Goal: Navigation & Orientation: Find specific page/section

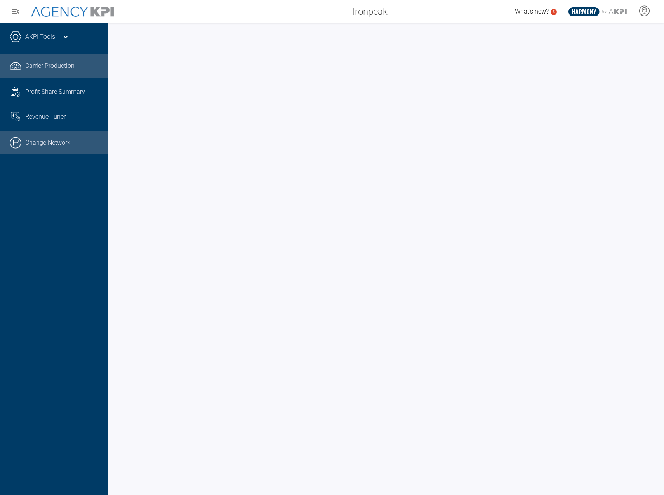
click at [56, 146] on link ".cls-1{fill:none;stroke:#000;stroke-linecap:round;stroke-linejoin:round;stroke-…" at bounding box center [54, 142] width 108 height 23
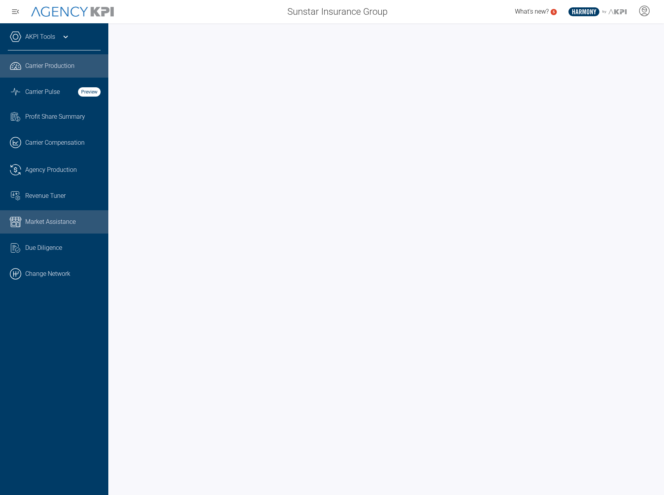
click at [68, 218] on span "Market Assistance" at bounding box center [50, 221] width 50 height 9
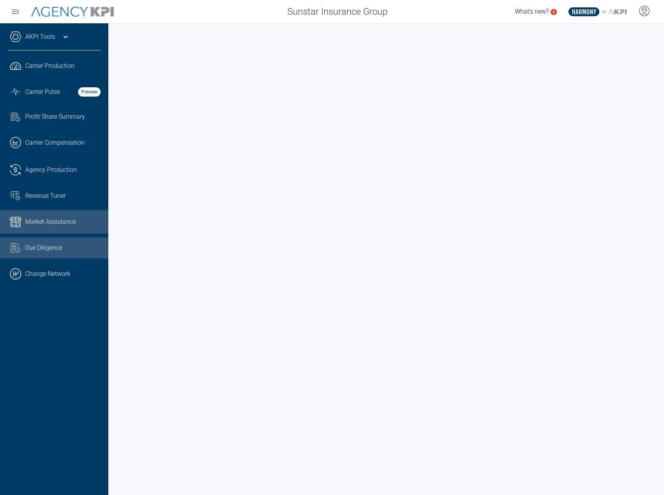
click at [50, 250] on span "Due Diligence" at bounding box center [43, 247] width 37 height 9
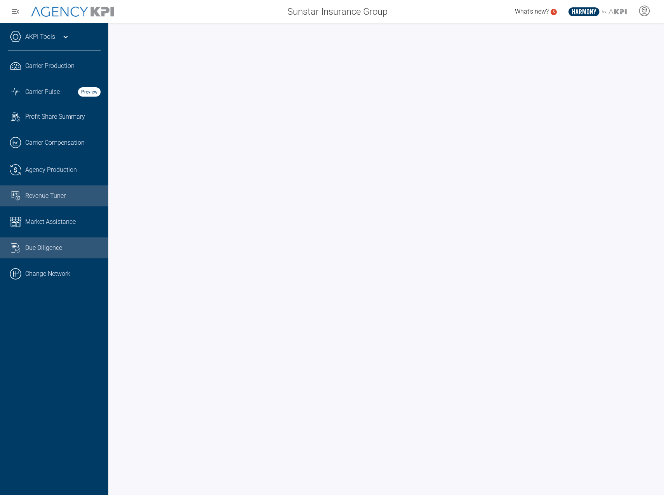
click at [56, 195] on span "Revenue Tuner" at bounding box center [45, 195] width 40 height 9
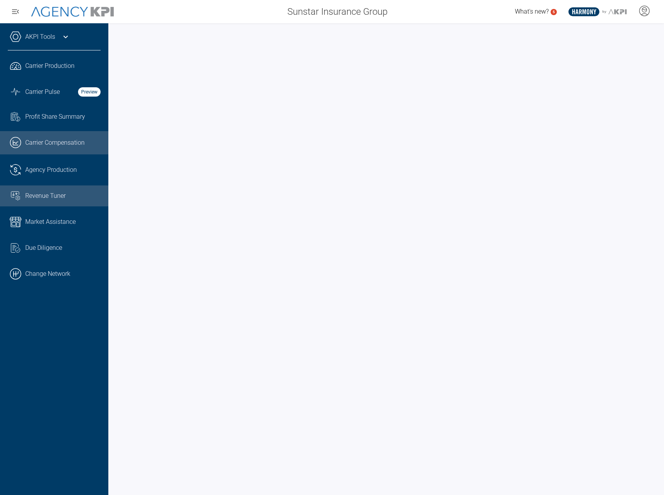
click at [55, 142] on span "Carrier Compensation" at bounding box center [54, 142] width 59 height 9
click at [26, 42] on div "AKPI Tools" at bounding box center [54, 40] width 93 height 19
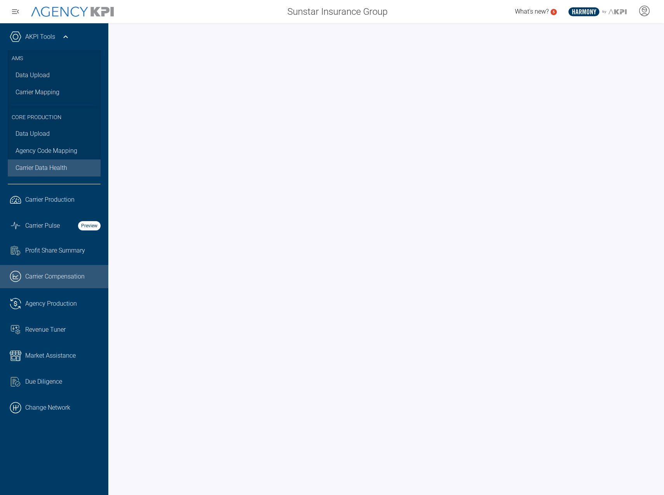
click at [64, 169] on span "Carrier Data Health" at bounding box center [42, 167] width 52 height 9
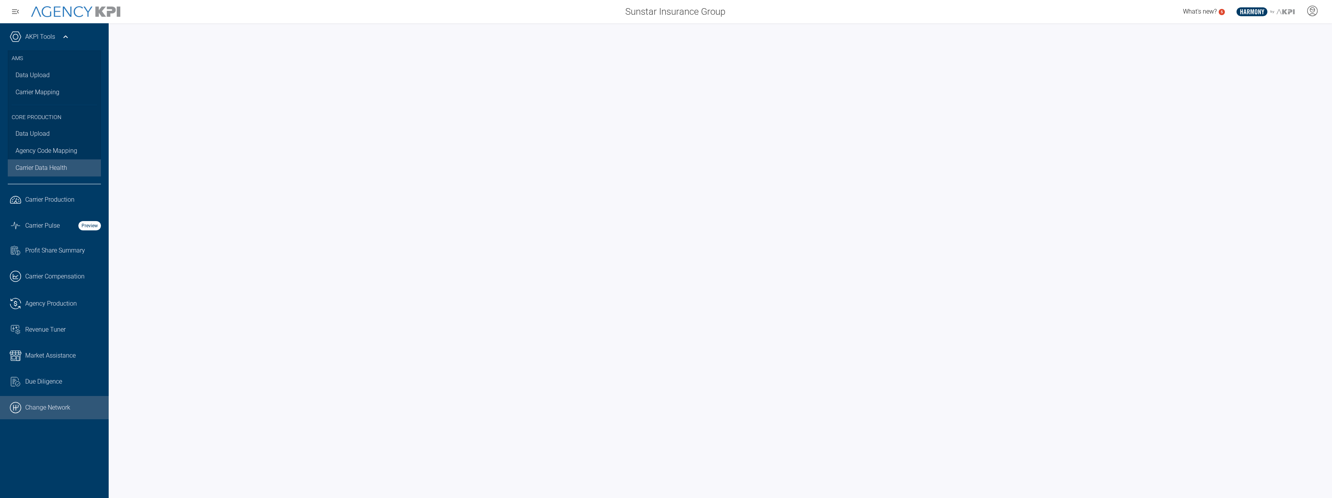
click at [52, 413] on link ".cls-1{fill:none;stroke:#000;stroke-linecap:round;stroke-linejoin:round;stroke-…" at bounding box center [54, 407] width 109 height 23
